Goal: Check status: Check status

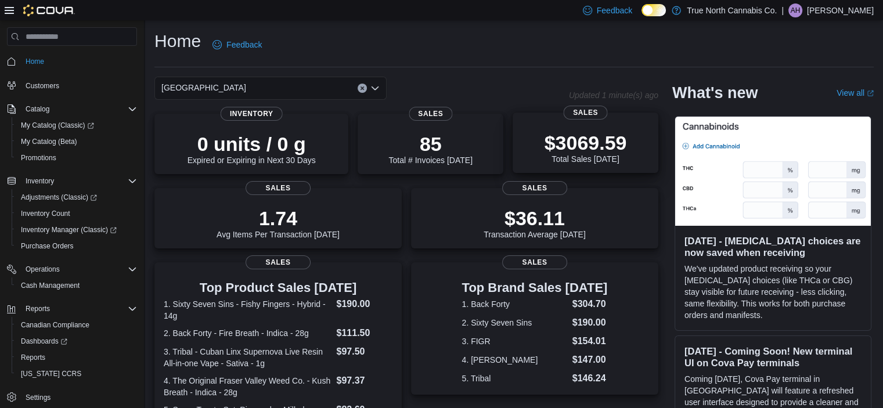
click at [577, 116] on span "Sales" at bounding box center [586, 113] width 44 height 14
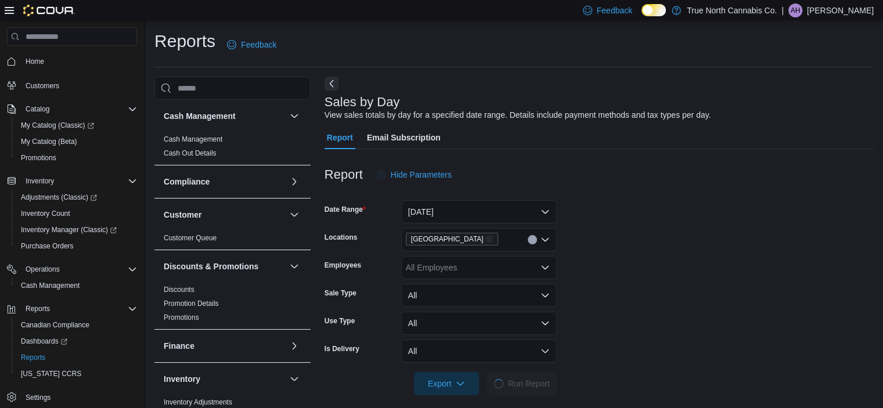
scroll to position [10, 0]
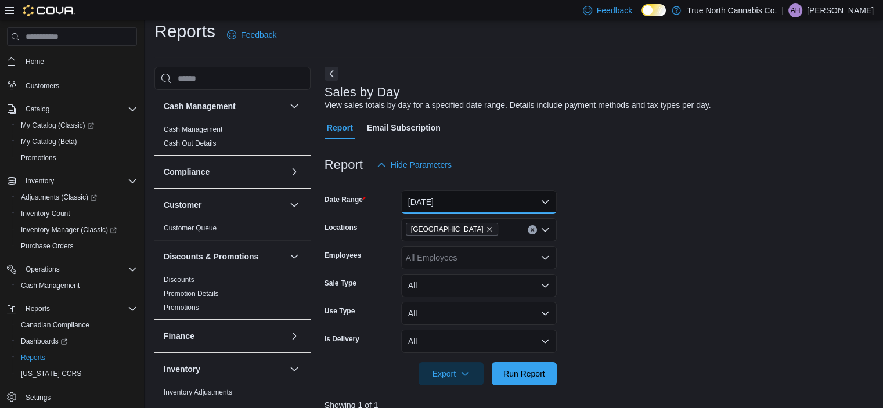
click at [539, 199] on button "[DATE]" at bounding box center [479, 201] width 156 height 23
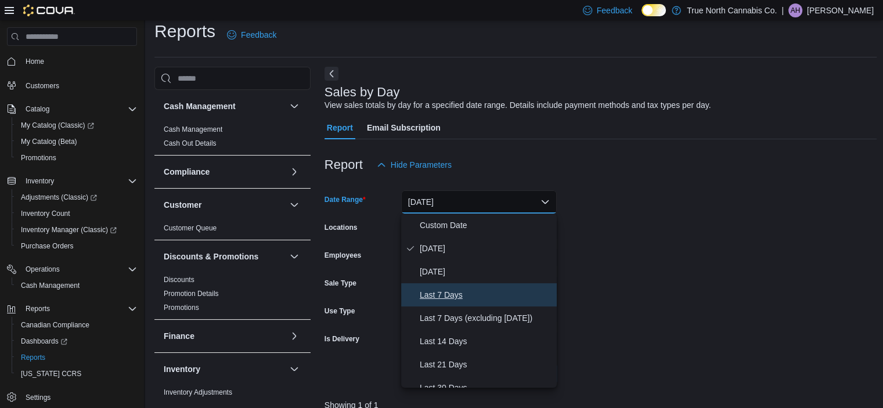
click at [455, 289] on span "Last 7 Days" at bounding box center [486, 295] width 132 height 14
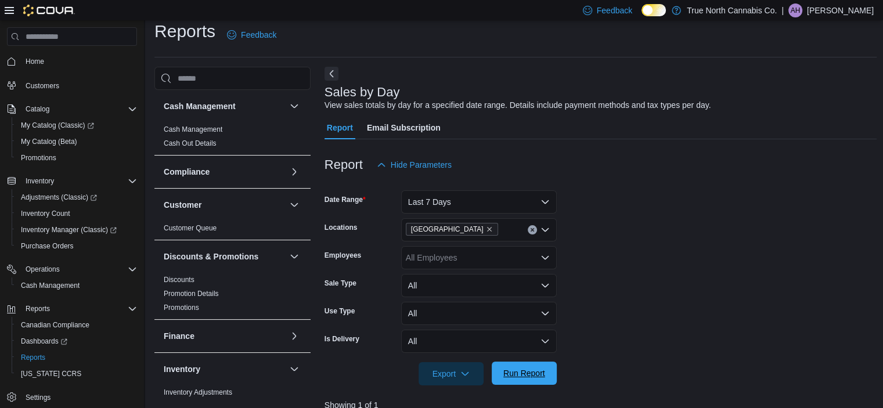
click at [540, 372] on span "Run Report" at bounding box center [524, 374] width 42 height 12
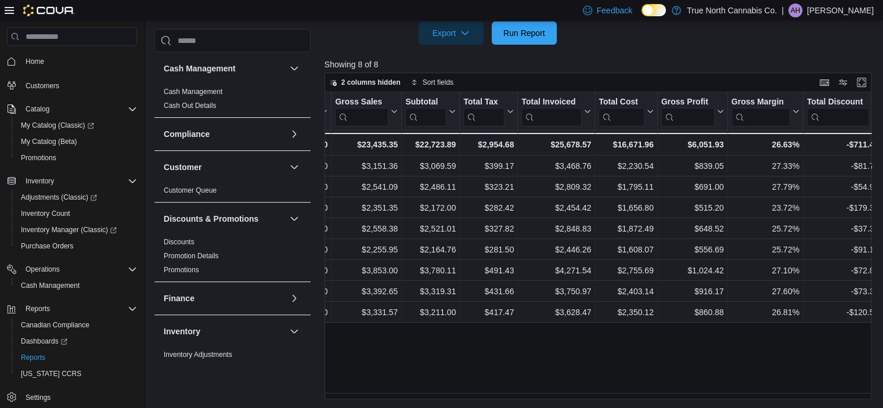
scroll to position [0, 348]
